Goal: Check status

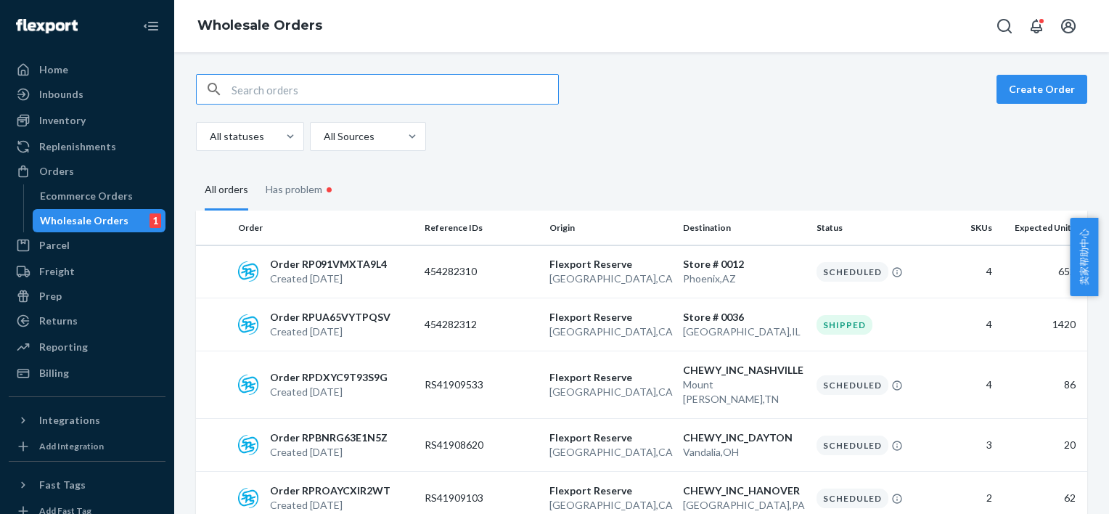
type input "454282310、454282311、454282314、454282315"
paste input "454282310"
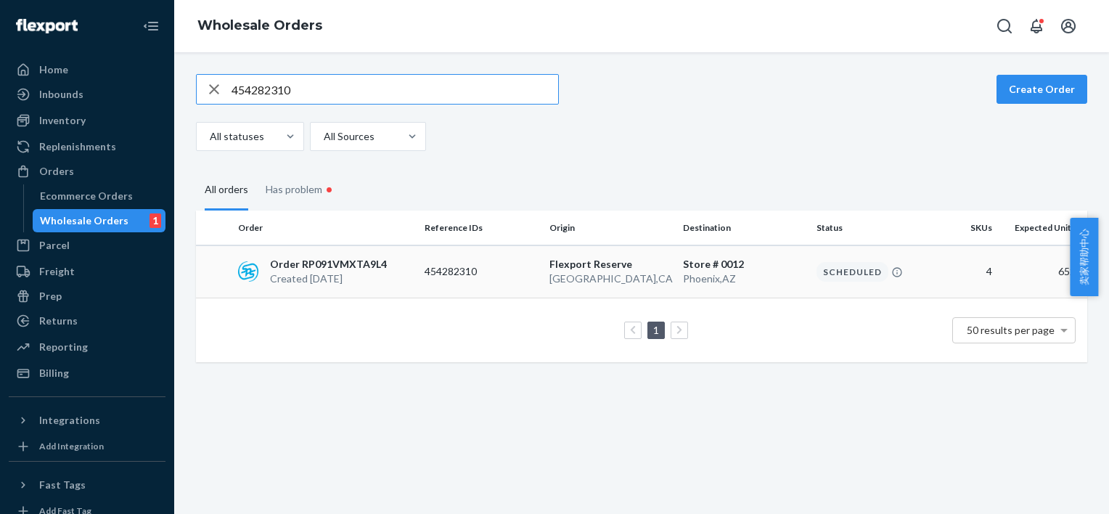
type input "454282310"
click at [852, 273] on div "Scheduled" at bounding box center [853, 272] width 72 height 20
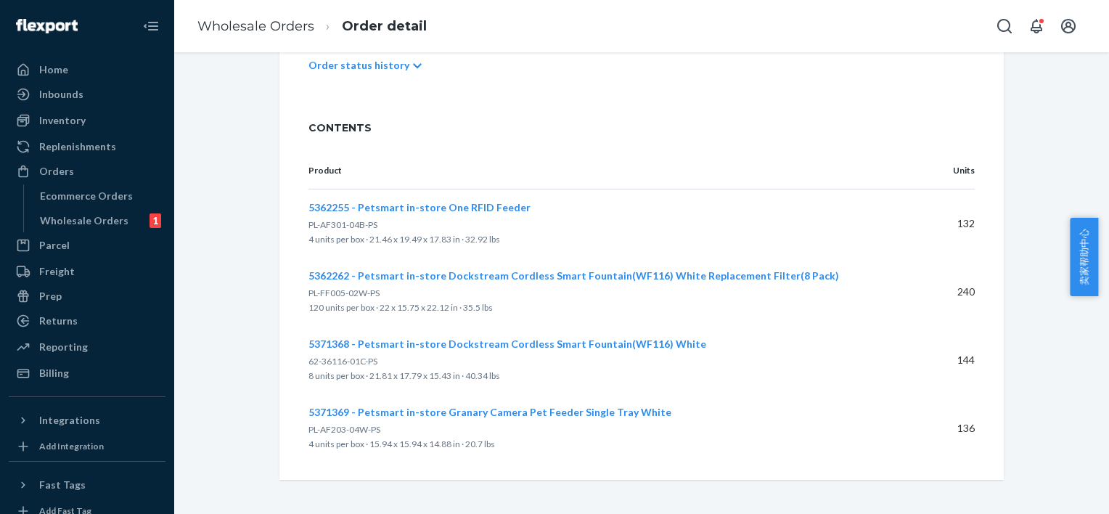
scroll to position [46, 0]
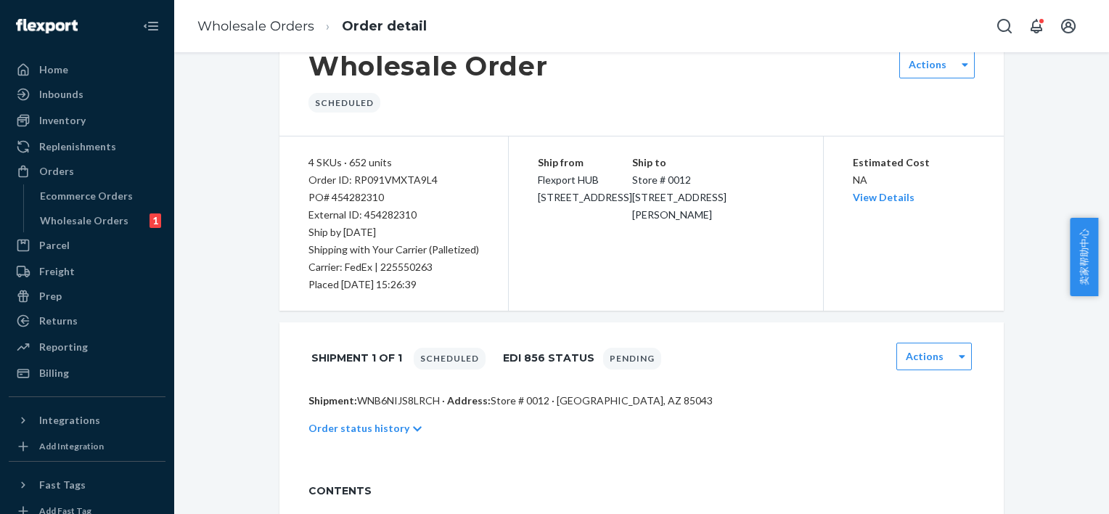
click at [413, 423] on div at bounding box center [417, 429] width 9 height 13
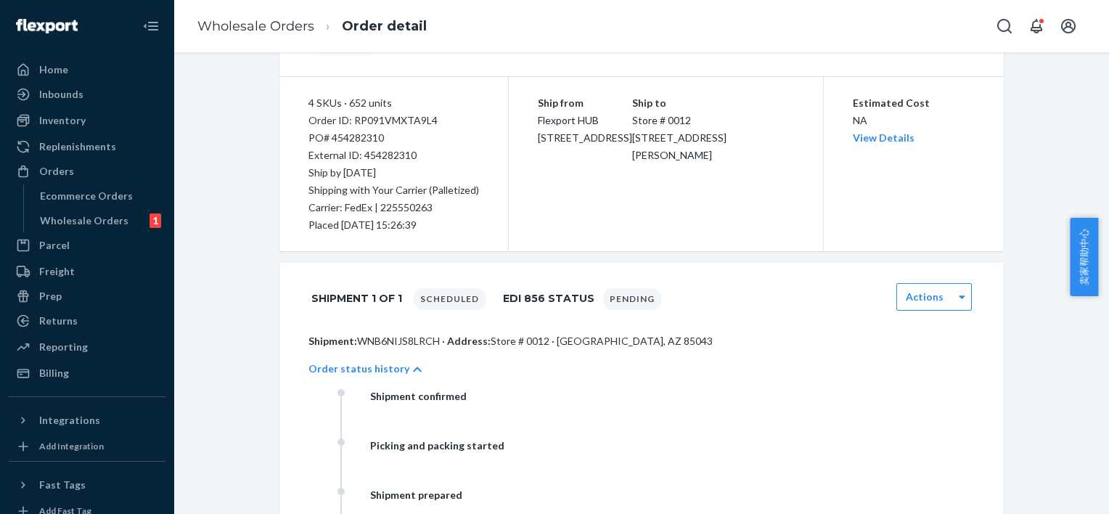
scroll to position [0, 0]
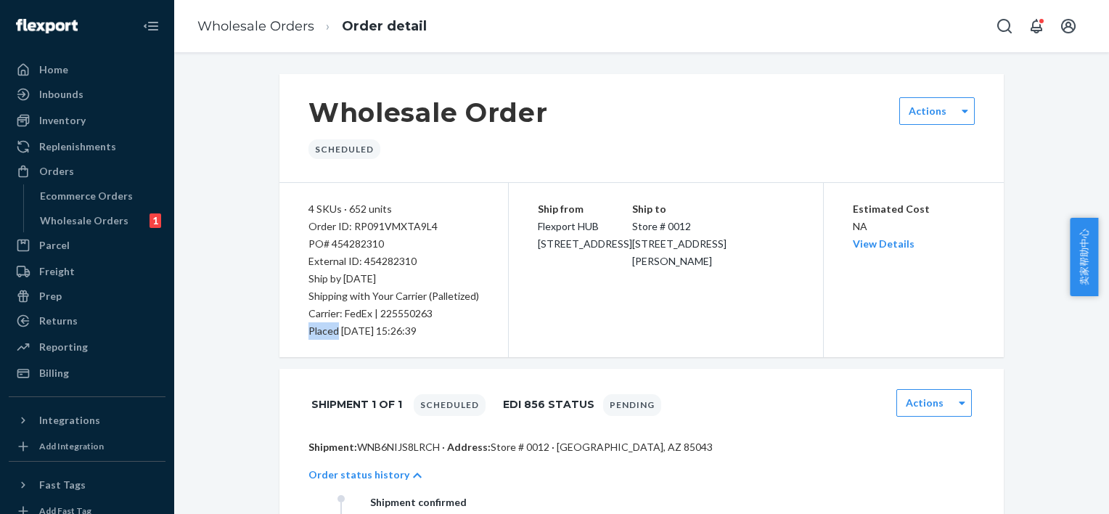
drag, startPoint x: 303, startPoint y: 330, endPoint x: 331, endPoint y: 337, distance: 28.4
click at [331, 337] on div "Placed 25/09/18 15:26:39" at bounding box center [394, 330] width 171 height 17
click at [608, 270] on div "Ship from Flexport HUB 2615 E 3rd Street San Bernardino, CA 92408 Ship to Store…" at bounding box center [666, 270] width 314 height 174
click at [250, 18] on link "Wholesale Orders" at bounding box center [255, 26] width 117 height 16
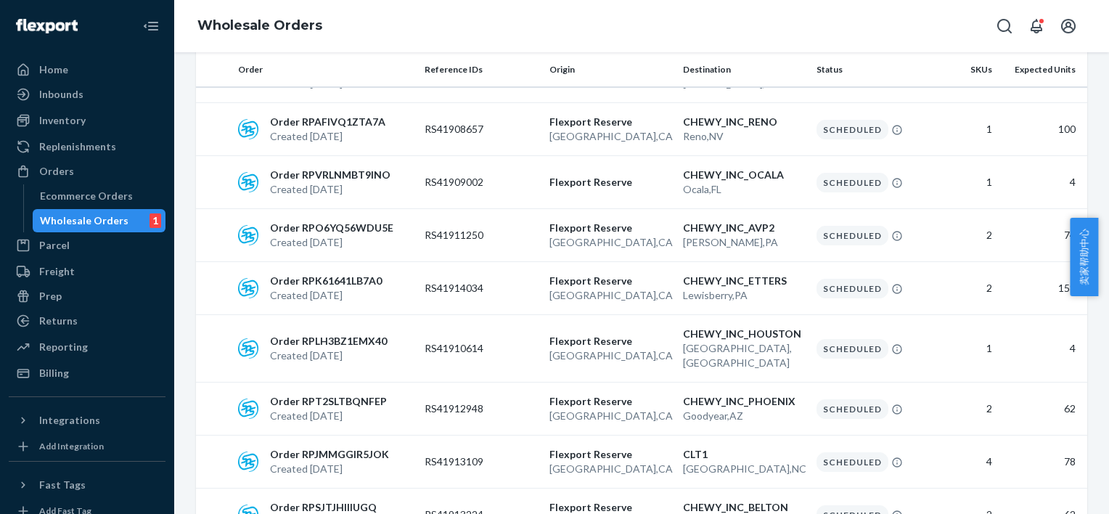
scroll to position [363, 0]
